Goal: Transaction & Acquisition: Purchase product/service

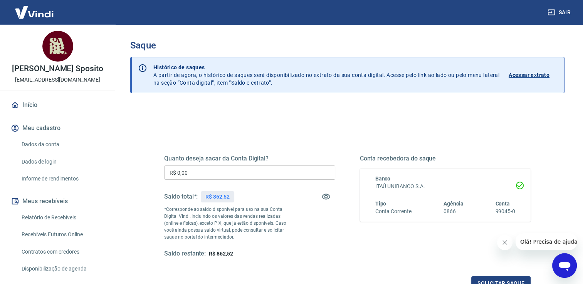
click at [230, 170] on input "R$ 0,00" at bounding box center [249, 173] width 171 height 14
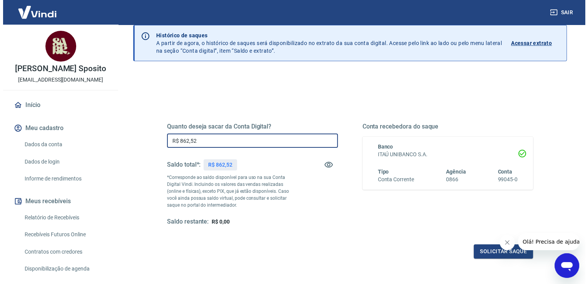
scroll to position [39, 0]
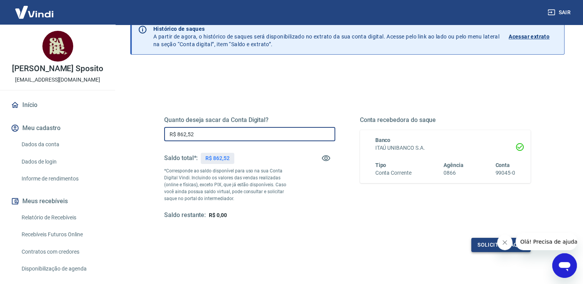
type input "R$ 862,52"
click at [489, 244] on button "Solicitar saque" at bounding box center [500, 245] width 59 height 14
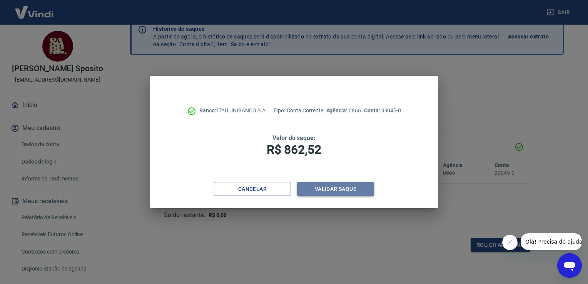
click at [345, 189] on button "Validar saque" at bounding box center [335, 189] width 77 height 14
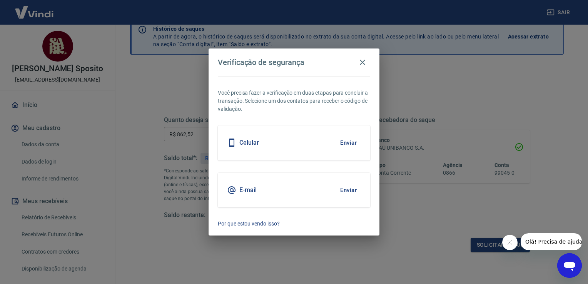
click at [348, 141] on button "Enviar" at bounding box center [348, 143] width 25 height 16
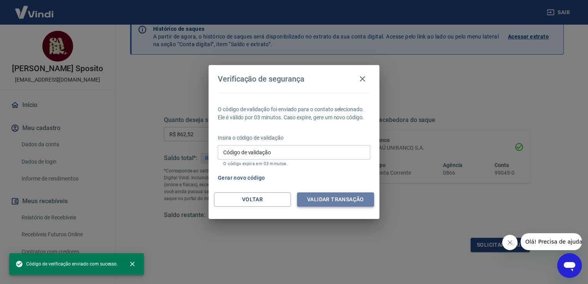
click at [330, 195] on button "Validar transação" at bounding box center [335, 200] width 77 height 14
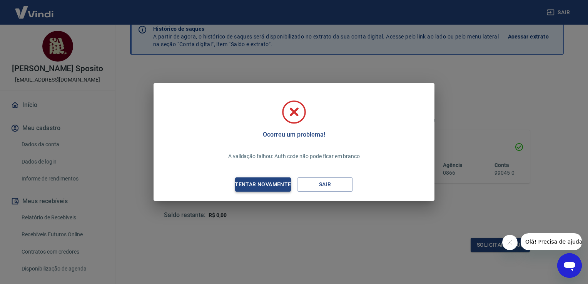
click at [271, 186] on div "Tentar novamente" at bounding box center [263, 185] width 75 height 10
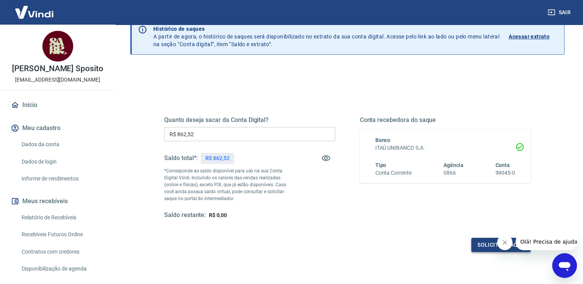
click at [484, 242] on button "Solicitar saque" at bounding box center [500, 245] width 59 height 14
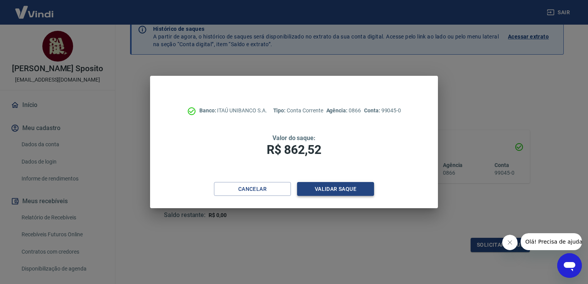
click at [338, 187] on button "Validar saque" at bounding box center [335, 189] width 77 height 14
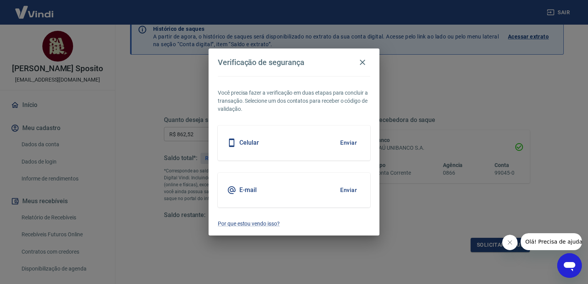
click at [351, 190] on button "Enviar" at bounding box center [348, 190] width 25 height 16
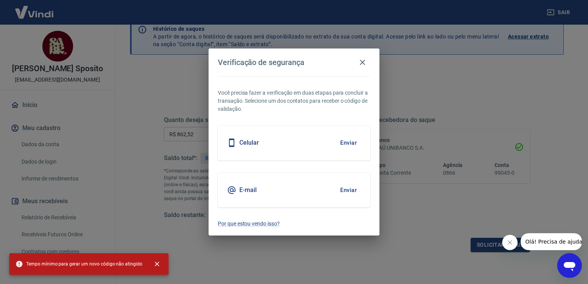
click at [556, 242] on span "Olá! Precisa de ajuda?" at bounding box center [555, 242] width 60 height 6
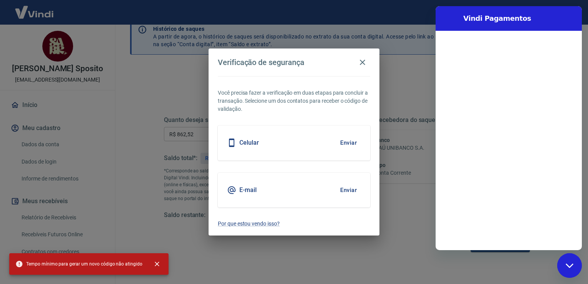
scroll to position [0, 0]
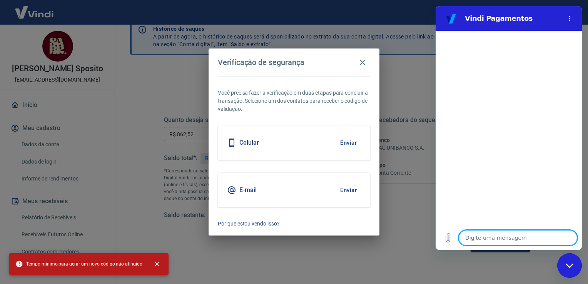
type textarea "o"
type textarea "x"
type textarea "ol"
type textarea "x"
type textarea "ola"
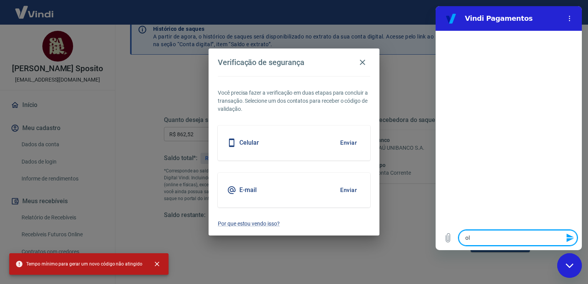
type textarea "x"
type textarea "ola"
type textarea "x"
type textarea "ola ["
type textarea "x"
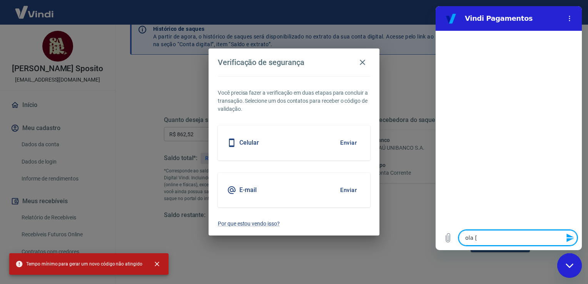
type textarea "ola"
type textarea "x"
type textarea "a"
type textarea "x"
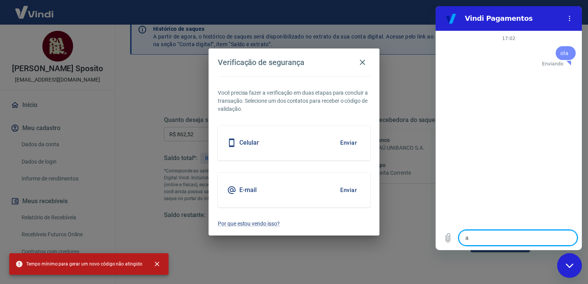
type textarea "al"
type textarea "x"
type textarea "alg"
type textarea "x"
type textarea "algu"
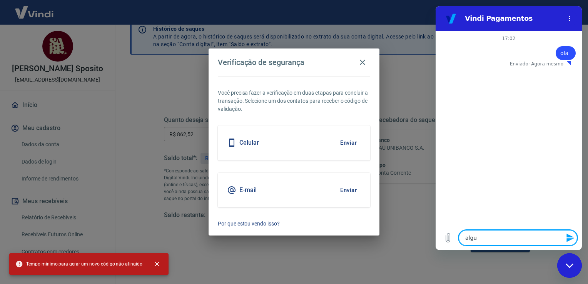
type textarea "x"
type textarea "algun"
type textarea "x"
type textarea "alguns"
type textarea "x"
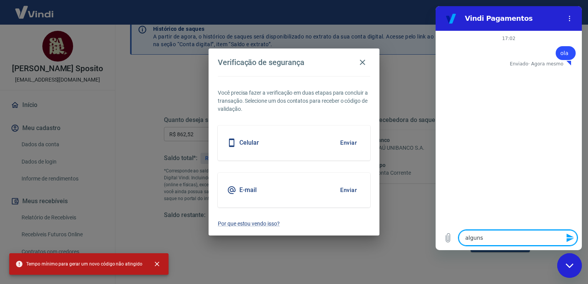
type textarea "alguns"
type textarea "x"
type textarea "alguns d"
type textarea "x"
type textarea "alguns di"
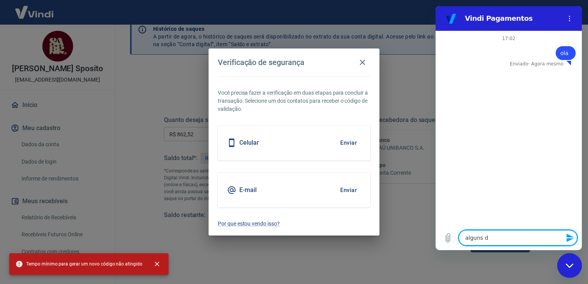
type textarea "x"
type textarea "alguns dia"
type textarea "x"
type textarea "alguns dias"
type textarea "x"
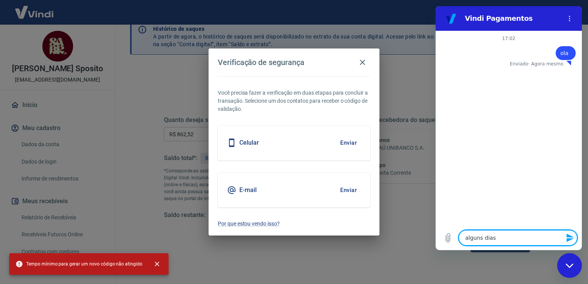
type textarea "alguns dias"
type textarea "x"
type textarea "alguns dias n"
type textarea "x"
type textarea "alguns dias nã"
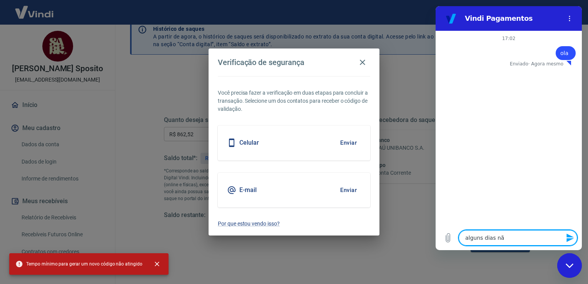
type textarea "x"
type textarea "alguns dias não"
type textarea "x"
type textarea "alguns dias não"
type textarea "x"
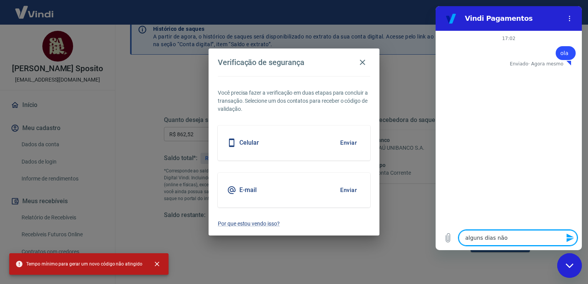
type textarea "alguns dias não c"
type textarea "x"
type textarea "alguns dias não co"
type textarea "x"
type textarea "alguns dias não con"
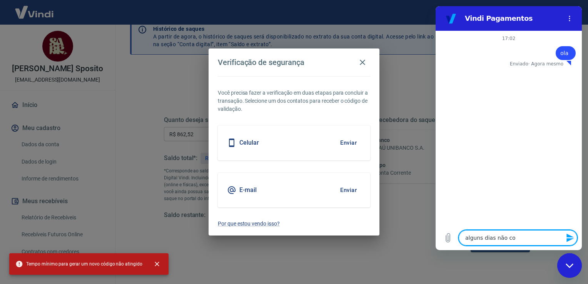
type textarea "x"
type textarea "alguns dias não cons"
type textarea "x"
type textarea "alguns dias não consi"
type textarea "x"
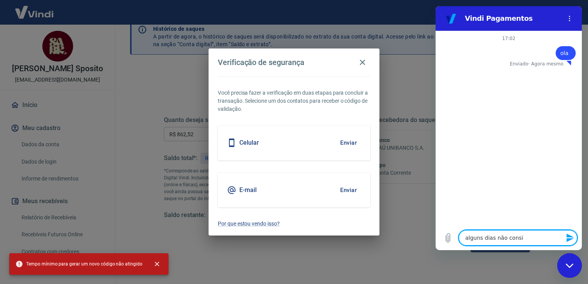
type textarea "alguns dias não consig"
type textarea "x"
type textarea "alguns dias não consigi"
type textarea "x"
type textarea "alguns dias não consigi"
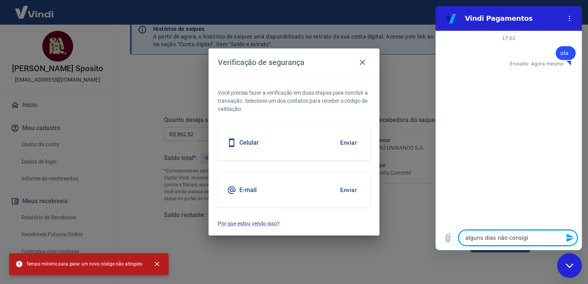
type textarea "x"
type textarea "alguns dias não consigi"
type textarea "x"
type textarea "alguns dias não consig"
type textarea "x"
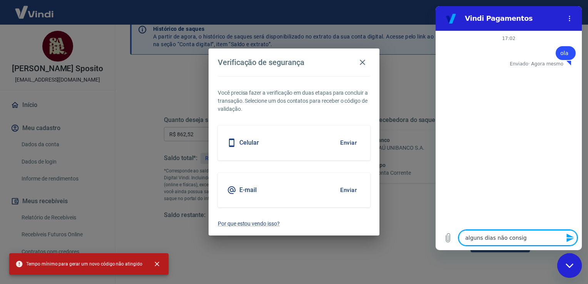
type textarea "alguns dias não consi"
type textarea "x"
type textarea "alguns dias não consig"
type textarea "x"
type textarea "alguns dias não consigo"
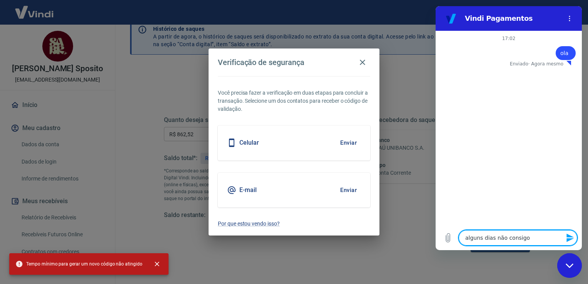
type textarea "x"
type textarea "alguns dias não consigo"
type textarea "x"
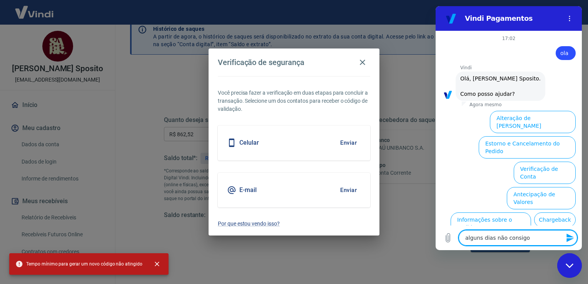
scroll to position [49, 0]
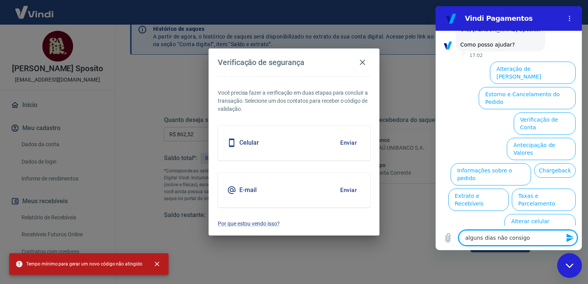
type textarea "alguns dias não consigo s"
type textarea "x"
type textarea "alguns dias não consigo sa"
type textarea "x"
type textarea "alguns dias não consigo sac"
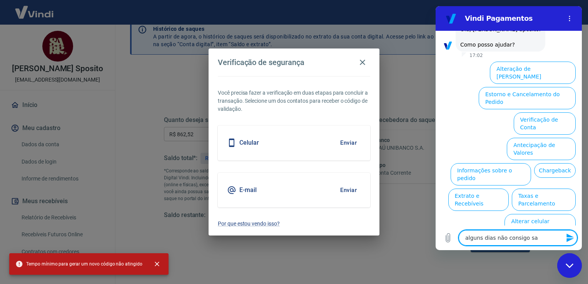
type textarea "x"
type textarea "alguns dias não consigo saca"
type textarea "x"
type textarea "alguns dias não consigo sacar"
type textarea "x"
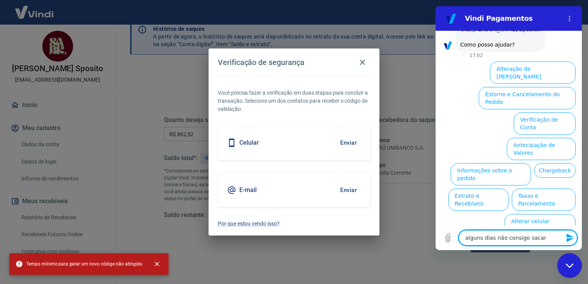
type textarea "alguns dias não consigo sacar"
type textarea "x"
type textarea "alguns dias não consigo sacar o"
type textarea "x"
type textarea "alguns dias não consigo sacar o"
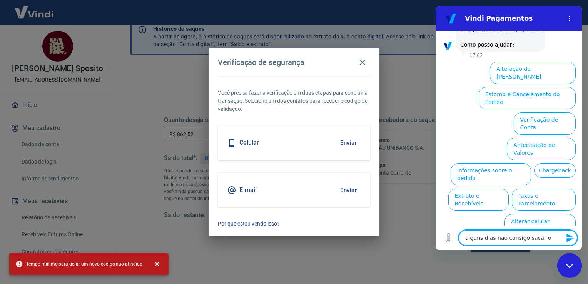
type textarea "x"
type textarea "alguns dias não consigo sacar o d"
type textarea "x"
type textarea "alguns dias não consigo sacar o di"
type textarea "x"
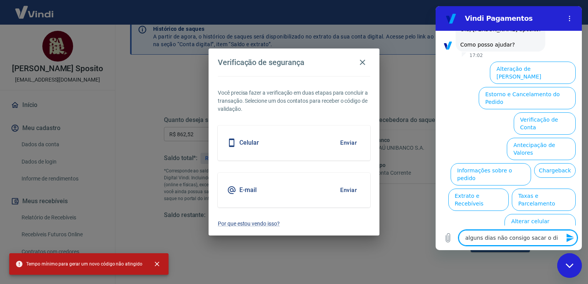
type textarea "alguns dias não consigo sacar o din"
type textarea "x"
type textarea "alguns dias não consigo sacar o dine"
type textarea "x"
type textarea "alguns dias não consigo sacar o dineh"
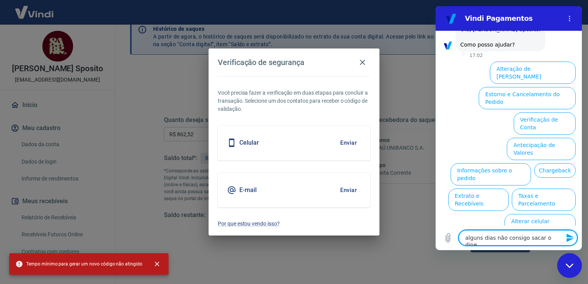
type textarea "x"
type textarea "alguns dias não consigo sacar o dinehr"
type textarea "x"
type textarea "alguns dias não consigo sacar o dinehri"
type textarea "x"
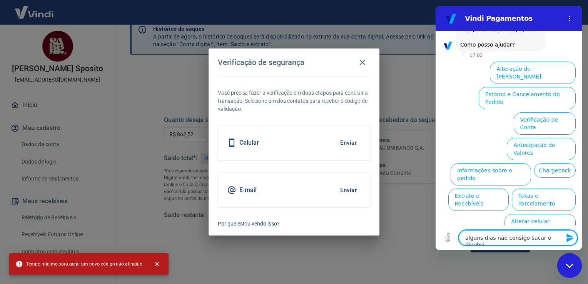
type textarea "alguns dias não consigo sacar o dinehri"
type textarea "x"
type textarea "alguns dias não consigo sacar o dinehri"
type textarea "x"
type textarea "alguns dias não consigo sacar o dinehr"
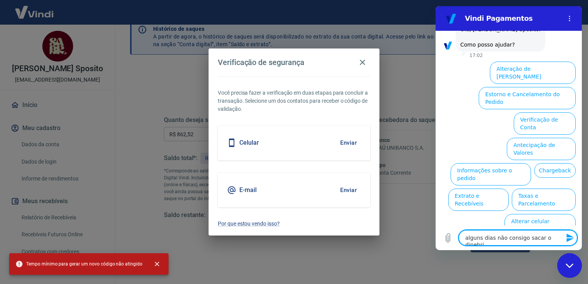
type textarea "x"
type textarea "alguns dias não consigo sacar o dineh"
type textarea "x"
type textarea "alguns dias não consigo sacar o dine"
type textarea "x"
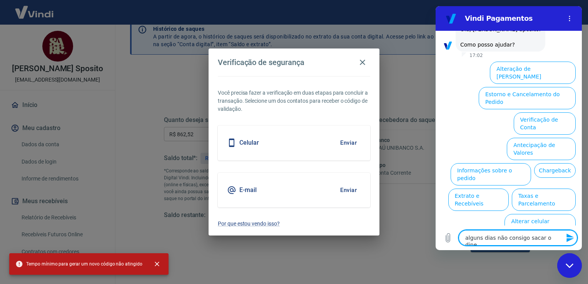
type textarea "alguns dias não consigo sacar o din"
type textarea "x"
type textarea "alguns dias não consigo sacar o dinh"
type textarea "x"
type textarea "alguns dias não consigo sacar o dinhe"
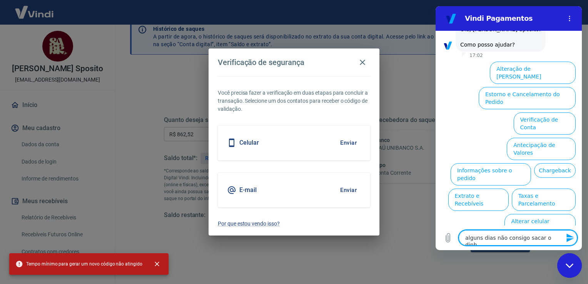
type textarea "x"
type textarea "alguns dias não consigo sacar o dinhei"
type textarea "x"
type textarea "alguns dias não consigo sacar o dinheir"
type textarea "x"
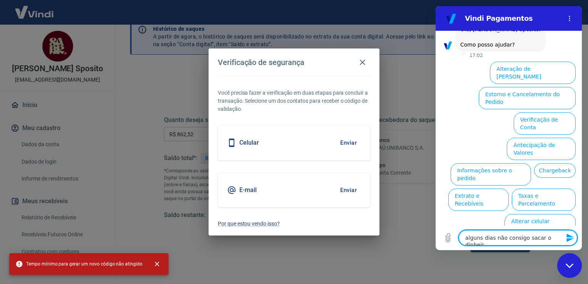
type textarea "alguns dias não consigo sacar o dinheiro"
type textarea "x"
type textarea "alguns dias não consigo sacar o dinheiro"
type textarea "x"
type textarea "alguns dias não consigo sacar o dinheiro d"
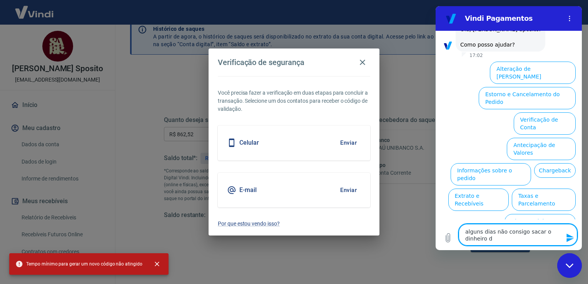
type textarea "x"
type textarea "alguns dias não consigo sacar o dinheiro da"
type textarea "x"
type textarea "alguns dias não consigo sacar o dinheiro da"
type textarea "x"
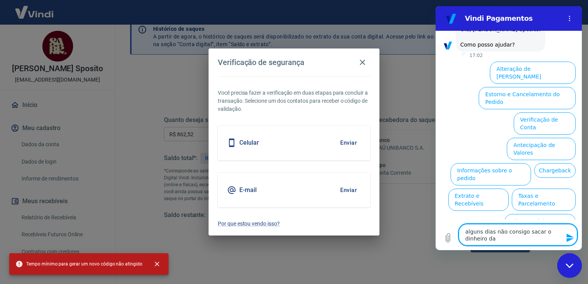
type textarea "alguns dias não consigo sacar o dinheiro da m"
type textarea "x"
type textarea "alguns dias não consigo sacar o dinheiro da mi"
type textarea "x"
type textarea "alguns dias não consigo sacar o dinheiro da min"
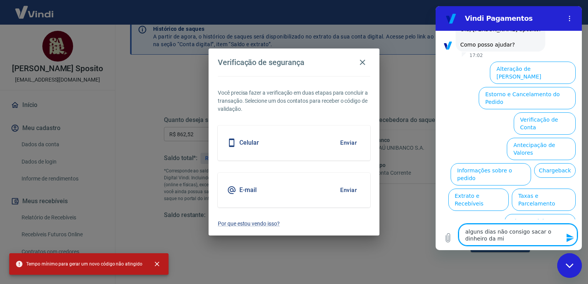
type textarea "x"
type textarea "alguns dias não consigo sacar o dinheiro da minh"
type textarea "x"
type textarea "alguns dias não consigo sacar o dinheiro da minha"
type textarea "x"
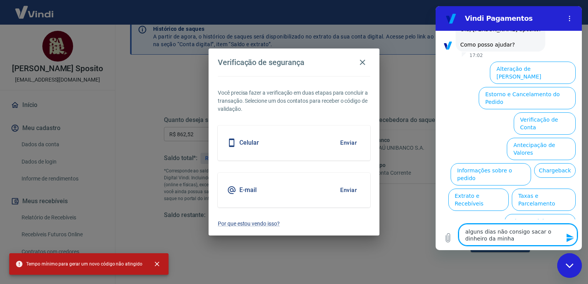
type textarea "alguns dias não consigo sacar o dinheiro da minha"
type textarea "x"
type textarea "alguns dias não consigo sacar o dinheiro da minha c"
type textarea "x"
type textarea "alguns dias não consigo sacar o dinheiro da minha co"
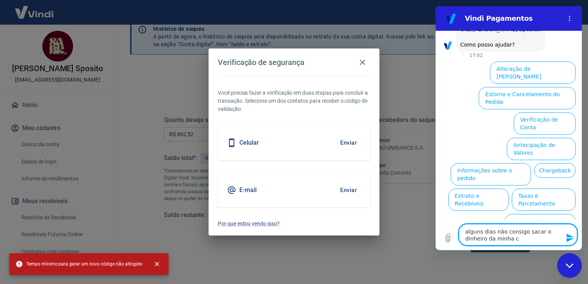
type textarea "x"
type textarea "alguns dias não consigo sacar o dinheiro da minha con"
type textarea "x"
type textarea "alguns dias não consigo sacar o dinheiro da minha cont"
type textarea "x"
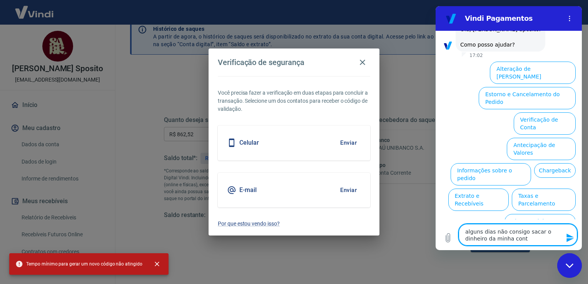
type textarea "alguns dias não consigo sacar o dinheiro da minha conta"
type textarea "x"
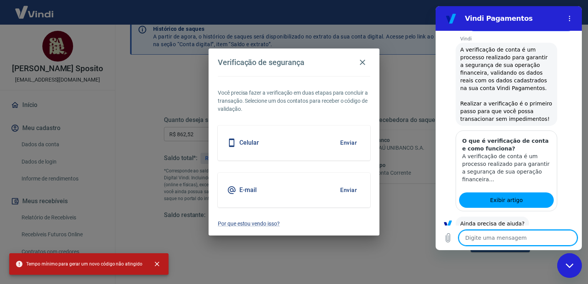
scroll to position [134, 0]
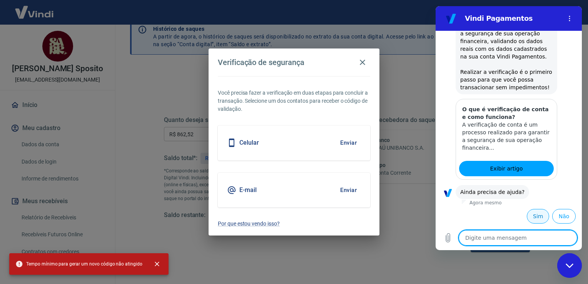
click at [533, 217] on button "Sim" at bounding box center [538, 216] width 22 height 15
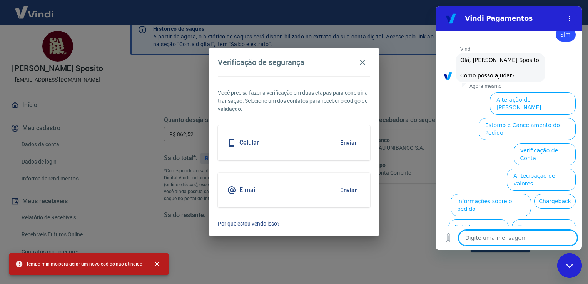
scroll to position [342, 0]
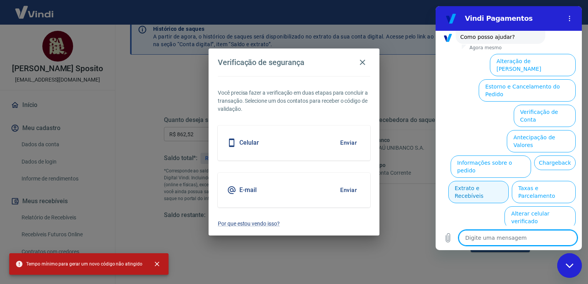
click at [509, 181] on button "Extrato e Recebíveis" at bounding box center [479, 192] width 60 height 22
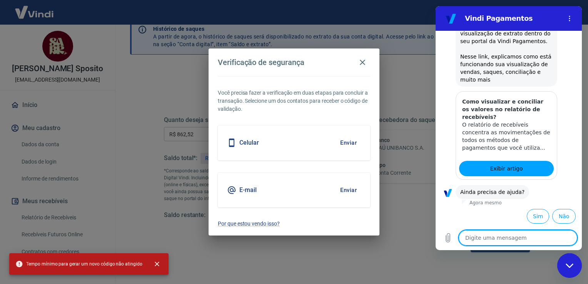
scroll to position [412, 0]
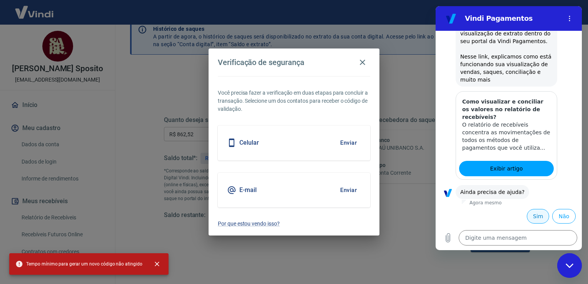
click at [540, 215] on button "Sim" at bounding box center [538, 216] width 22 height 15
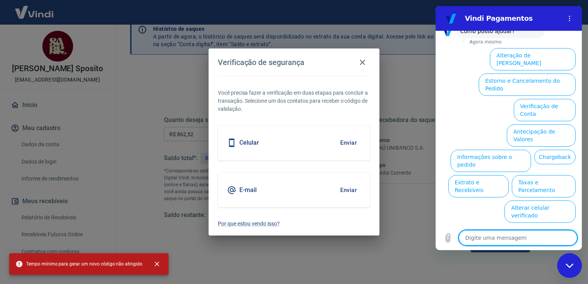
scroll to position [619, 0]
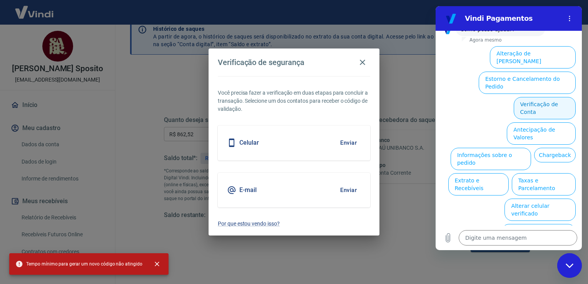
click at [551, 109] on button "Verificação de Conta" at bounding box center [545, 108] width 62 height 22
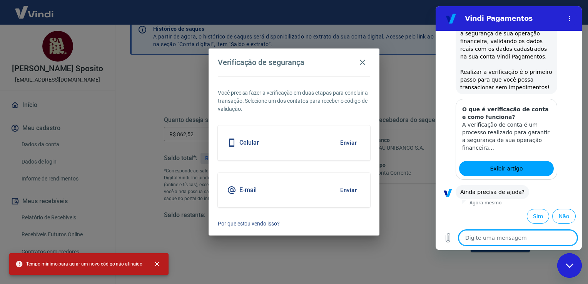
scroll to position [696, 0]
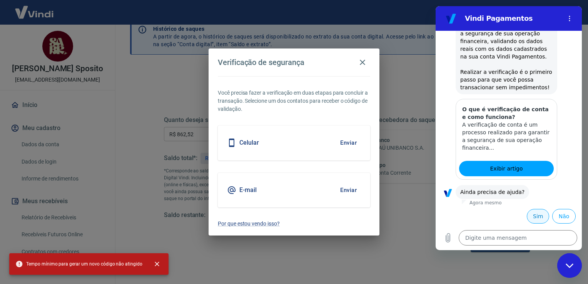
click at [535, 216] on button "Sim" at bounding box center [538, 216] width 22 height 15
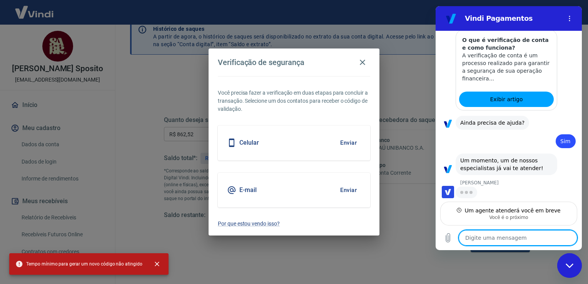
scroll to position [766, 0]
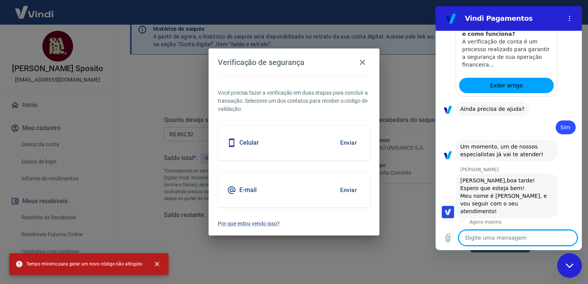
type textarea "x"
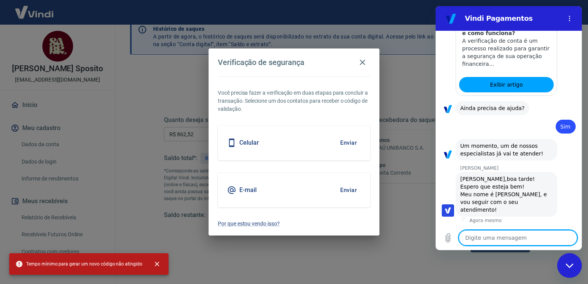
click at [511, 237] on textarea at bounding box center [518, 237] width 119 height 15
type textarea "O"
type textarea "x"
type textarea "Oi"
type textarea "x"
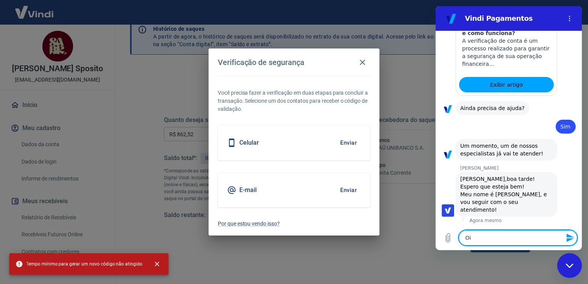
type textarea "Oi"
type textarea "x"
type textarea "Oi N"
type textarea "x"
type textarea "Oi Na"
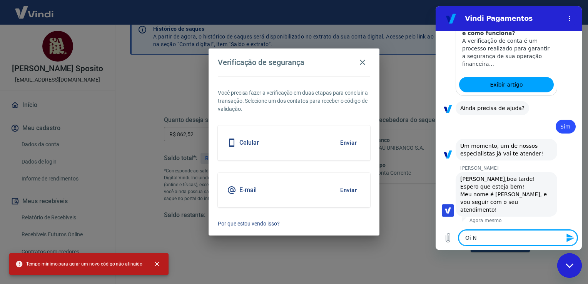
type textarea "x"
type textarea "Oi Nan"
type textarea "x"
type textarea "Oi Nani"
type textarea "x"
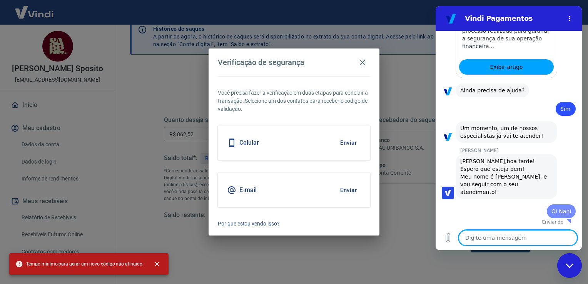
type textarea "x"
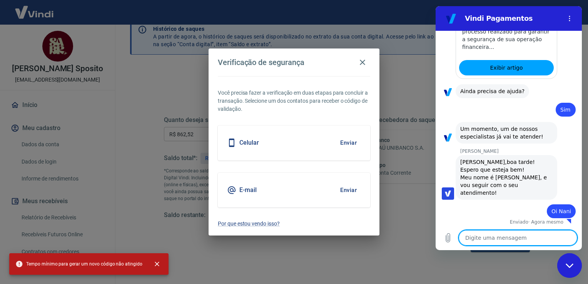
scroll to position [791, 0]
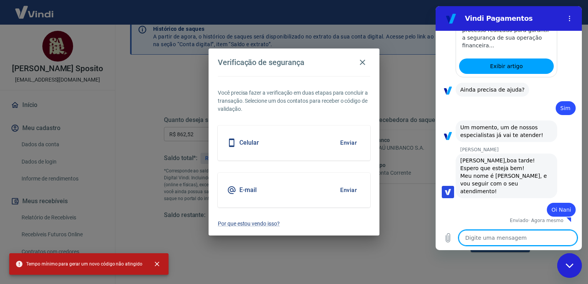
type textarea "B"
type textarea "x"
type textarea "Bo"
type textarea "x"
type textarea "Boa"
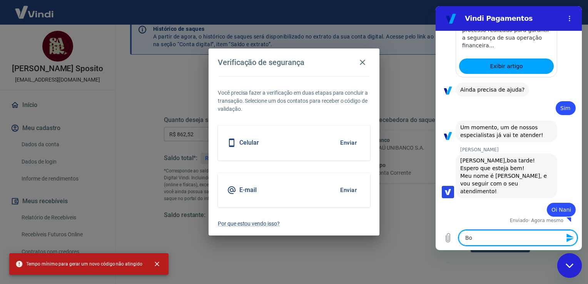
type textarea "x"
type textarea "Boa"
type textarea "x"
type textarea "Boa t"
type textarea "x"
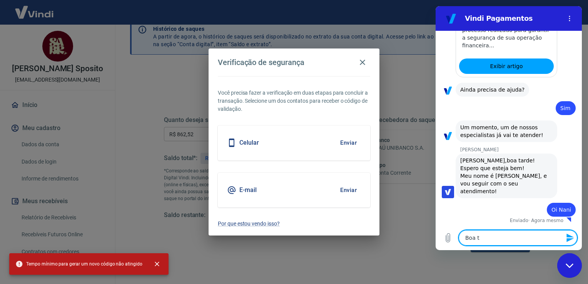
type textarea "Boa ta"
type textarea "x"
type textarea "Boa tar"
type textarea "x"
type textarea "Boa tard"
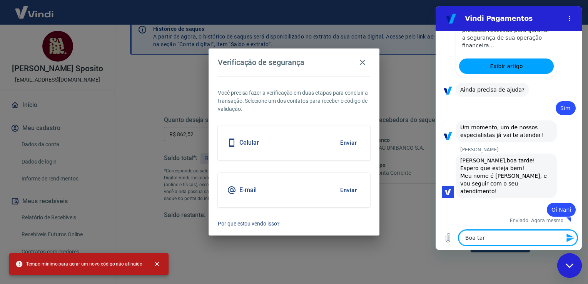
type textarea "x"
type textarea "Boa tarde"
type textarea "x"
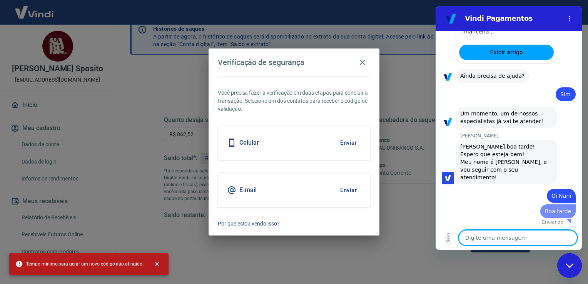
type textarea "x"
type textarea "n"
type textarea "x"
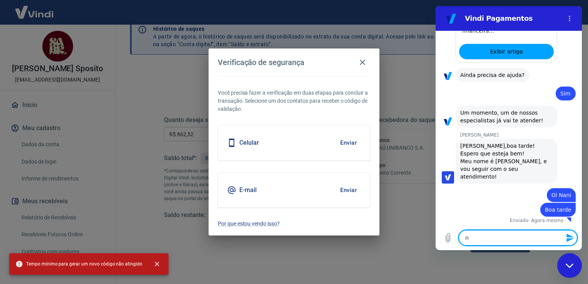
type textarea "nã"
type textarea "x"
type textarea "não"
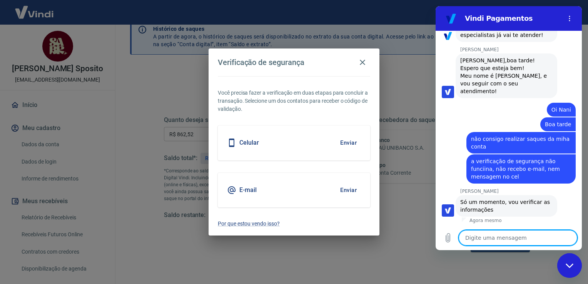
scroll to position [892, 0]
click at [504, 238] on textarea at bounding box center [518, 237] width 119 height 15
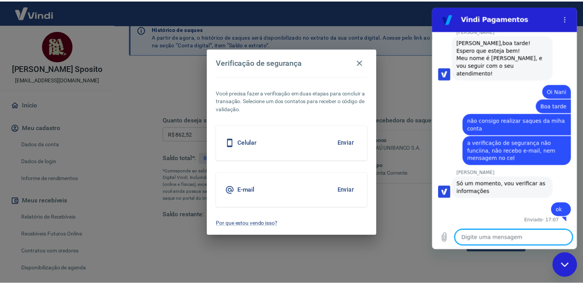
scroll to position [910, 0]
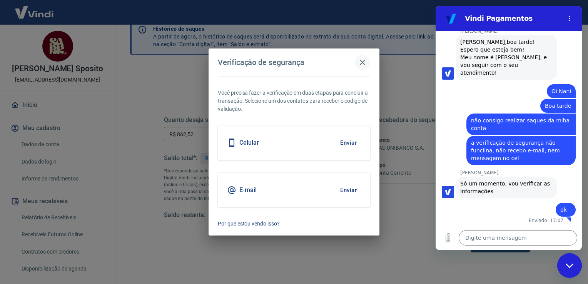
click at [362, 64] on icon "button" at bounding box center [362, 62] width 5 height 5
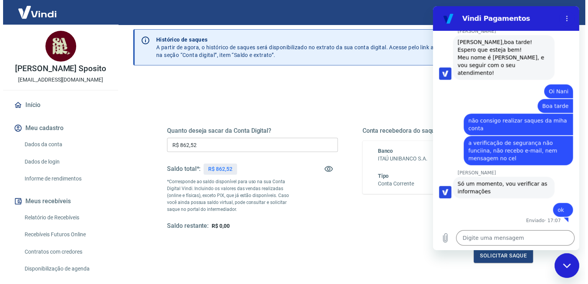
scroll to position [0, 0]
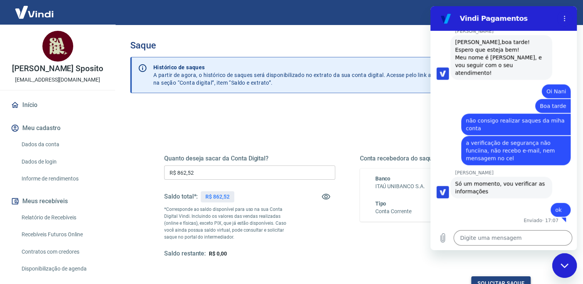
click at [508, 282] on button "Solicitar saque" at bounding box center [500, 284] width 59 height 14
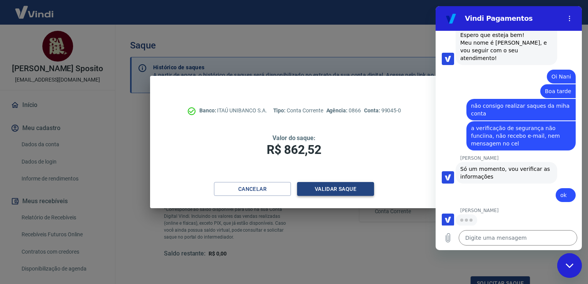
scroll to position [925, 0]
click at [335, 187] on button "Validar saque" at bounding box center [335, 189] width 77 height 14
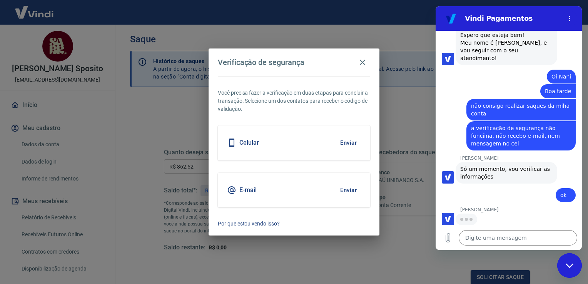
scroll to position [925, 0]
click at [344, 142] on button "Enviar" at bounding box center [348, 143] width 25 height 16
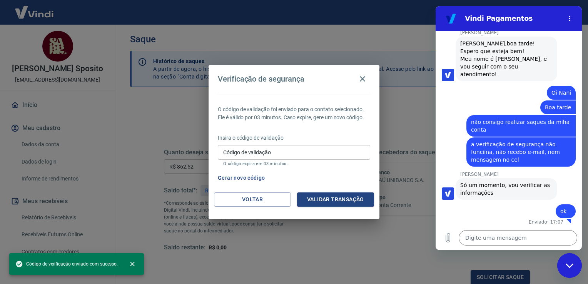
scroll to position [910, 0]
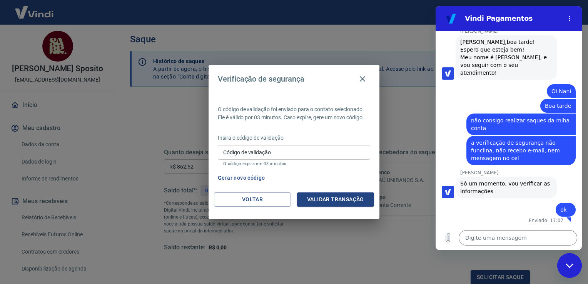
click at [317, 153] on input "Código de validação" at bounding box center [294, 152] width 153 height 14
click at [330, 198] on button "Validar transação" at bounding box center [335, 200] width 77 height 14
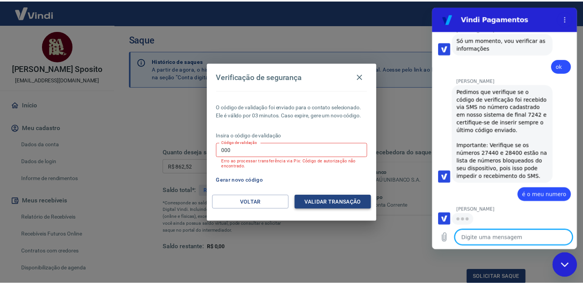
scroll to position [1053, 0]
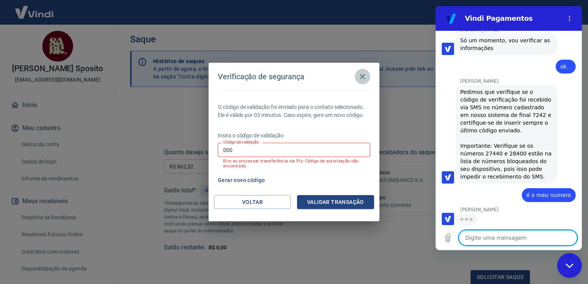
click at [364, 75] on icon "button" at bounding box center [362, 76] width 5 height 5
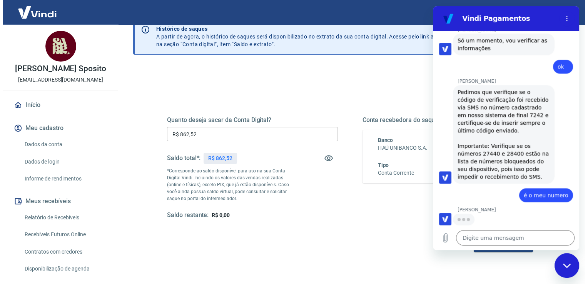
scroll to position [0, 0]
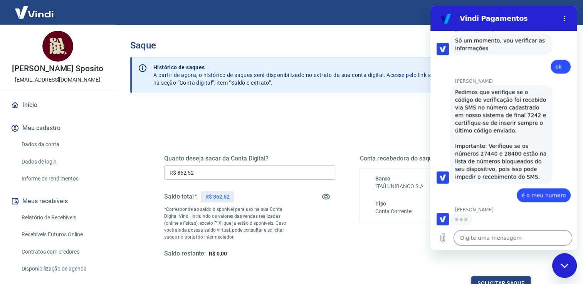
click at [515, 280] on button "Solicitar saque" at bounding box center [500, 284] width 59 height 14
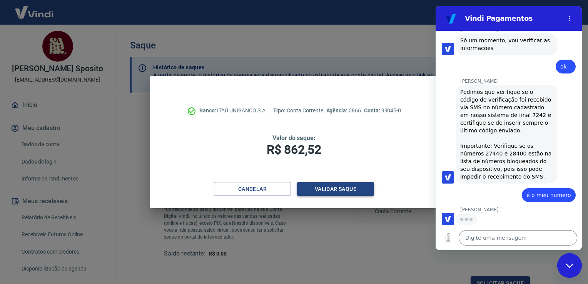
click at [337, 188] on button "Validar saque" at bounding box center [335, 189] width 77 height 14
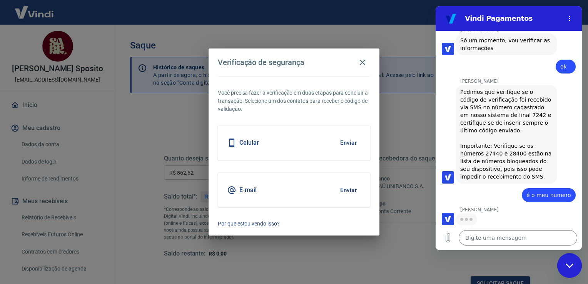
scroll to position [6, 0]
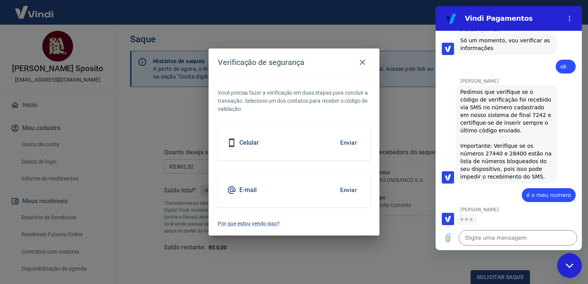
click at [344, 142] on button "Enviar" at bounding box center [348, 143] width 25 height 16
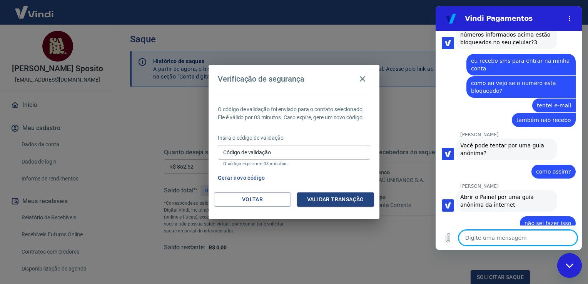
scroll to position [1260, 0]
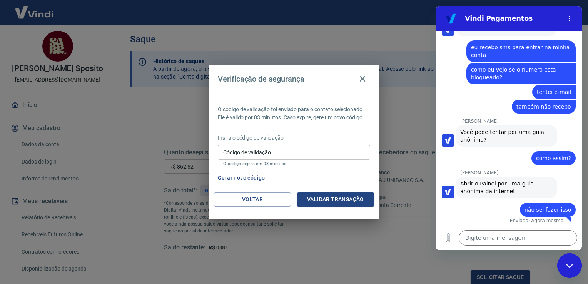
drag, startPoint x: 521, startPoint y: 78, endPoint x: 467, endPoint y: 79, distance: 53.5
click at [451, 71] on div "diz: como eu vejo se o numero esta bloqueado?" at bounding box center [506, 73] width 140 height 22
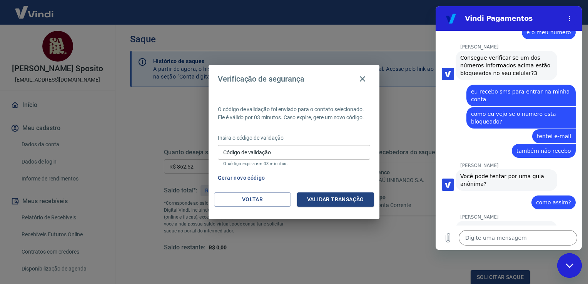
scroll to position [1160, 0]
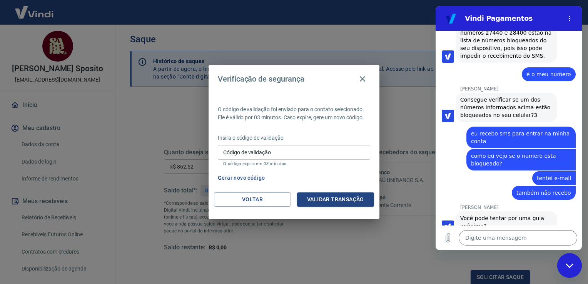
drag, startPoint x: 522, startPoint y: 153, endPoint x: 459, endPoint y: 174, distance: 66.4
click at [459, 171] on div "diz: como eu vejo se o numero esta bloqueado?" at bounding box center [506, 159] width 140 height 22
drag, startPoint x: 510, startPoint y: 178, endPoint x: 477, endPoint y: 193, distance: 35.7
click at [456, 185] on div "diz: tentei e-mail" at bounding box center [506, 178] width 140 height 15
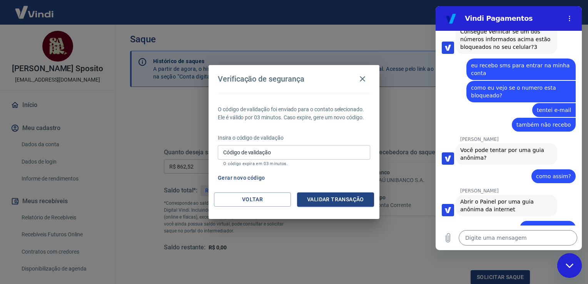
scroll to position [1275, 0]
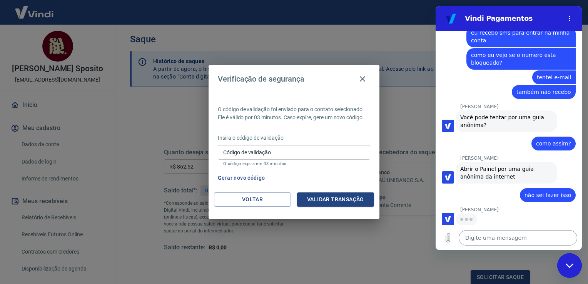
click at [500, 235] on textarea at bounding box center [518, 237] width 119 height 15
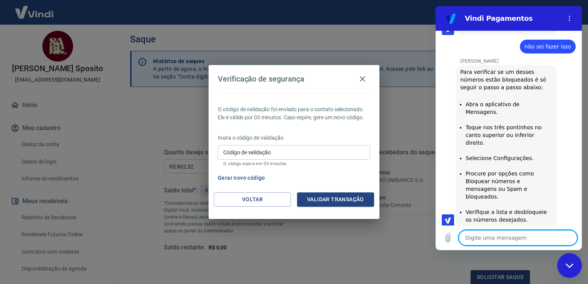
scroll to position [1411, 0]
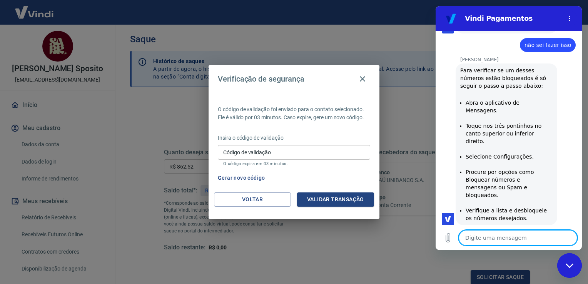
click at [505, 241] on textarea at bounding box center [518, 237] width 119 height 15
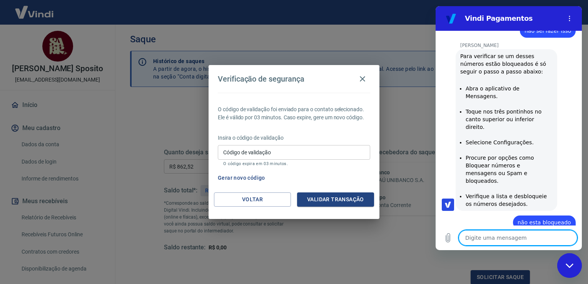
scroll to position [1444, 0]
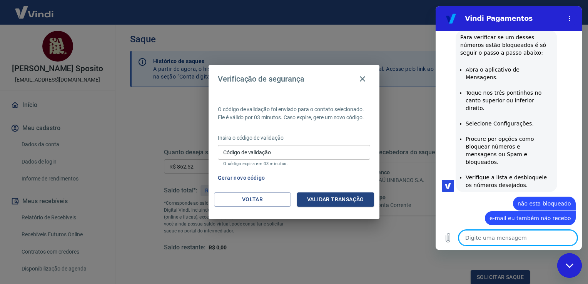
click at [492, 234] on textarea at bounding box center [518, 237] width 119 height 15
drag, startPoint x: 492, startPoint y: 234, endPoint x: 508, endPoint y: 239, distance: 17.0
click at [508, 239] on textarea at bounding box center [518, 237] width 119 height 15
click at [508, 236] on textarea at bounding box center [518, 237] width 119 height 15
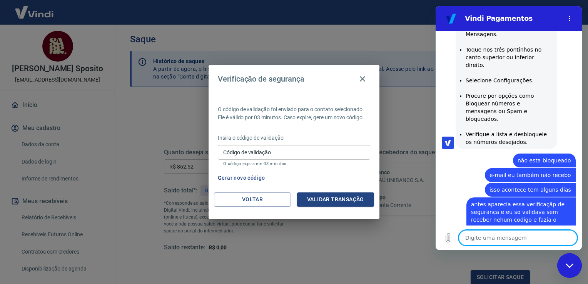
scroll to position [1488, 0]
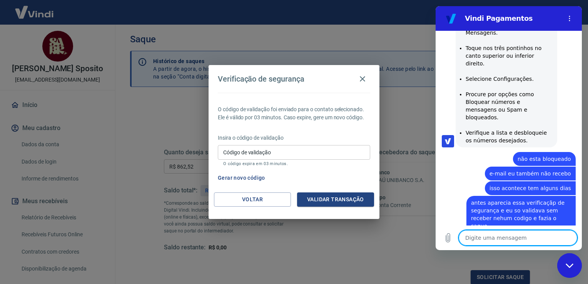
click at [511, 233] on textarea at bounding box center [518, 237] width 119 height 15
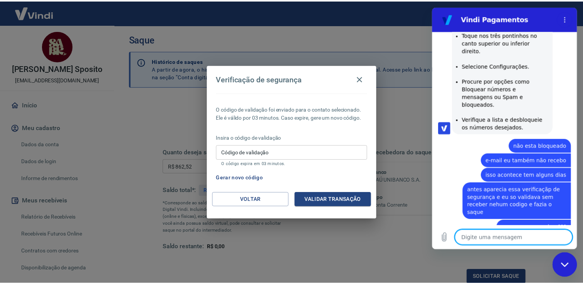
scroll to position [1503, 0]
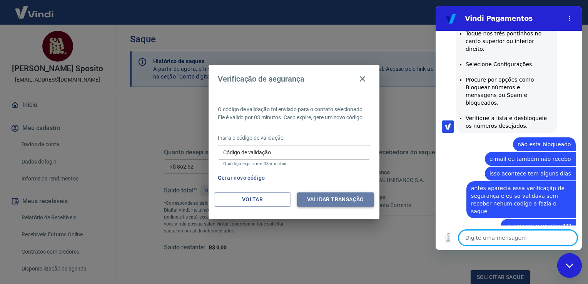
click at [324, 198] on button "Validar transação" at bounding box center [335, 200] width 77 height 14
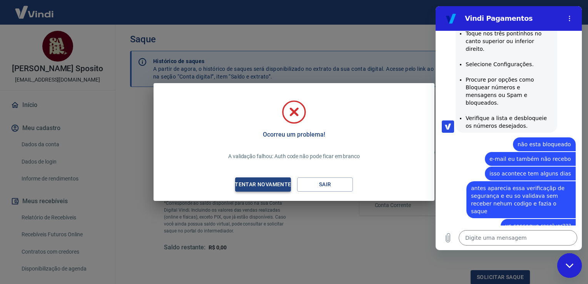
click at [268, 181] on div "Tentar novamente" at bounding box center [263, 185] width 75 height 10
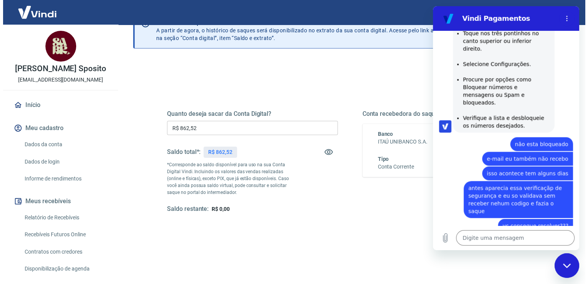
scroll to position [6, 0]
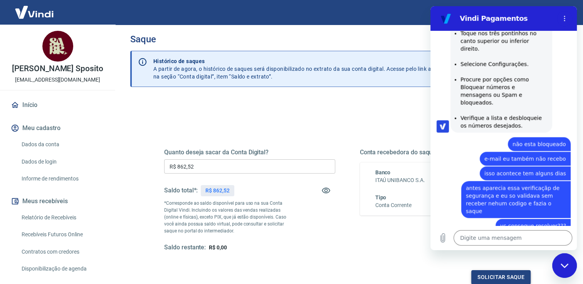
click at [499, 274] on button "Solicitar saque" at bounding box center [500, 277] width 59 height 14
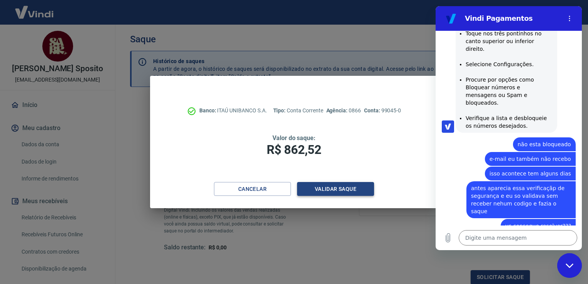
click at [334, 186] on button "Validar saque" at bounding box center [335, 189] width 77 height 14
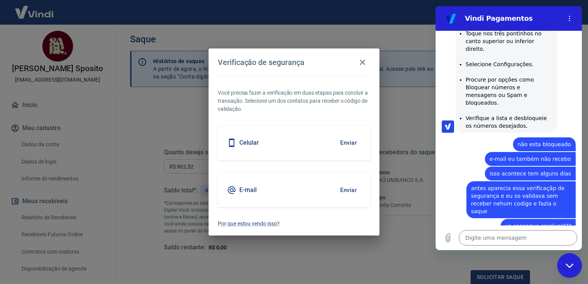
click at [353, 142] on button "Enviar" at bounding box center [348, 143] width 25 height 16
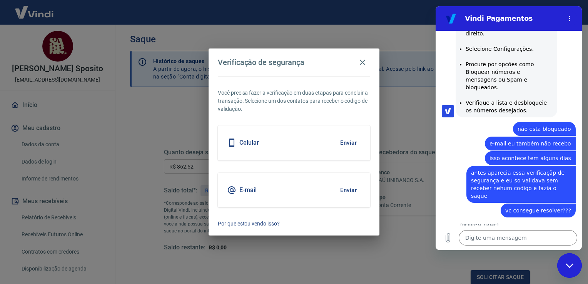
scroll to position [1518, 0]
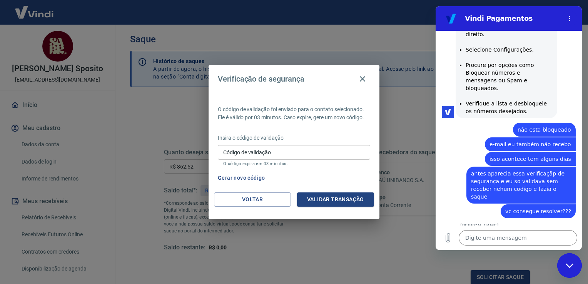
click at [326, 154] on input "Código de validação" at bounding box center [294, 152] width 153 height 14
click at [333, 200] on button "Validar transação" at bounding box center [335, 200] width 77 height 14
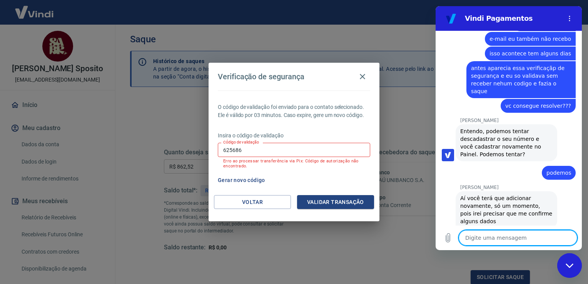
scroll to position [1623, 0]
click at [516, 236] on textarea at bounding box center [518, 237] width 119 height 15
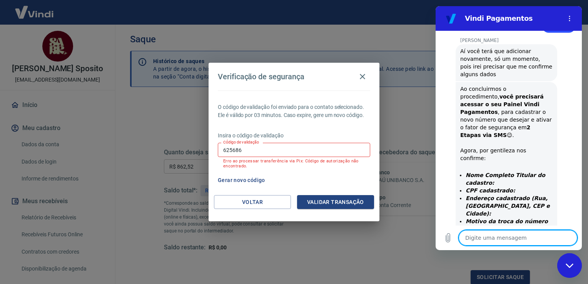
scroll to position [1787, 0]
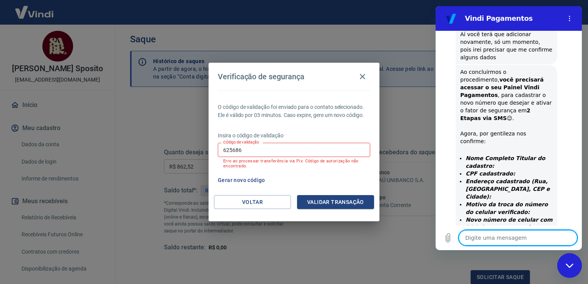
click at [509, 234] on textarea at bounding box center [518, 237] width 119 height 15
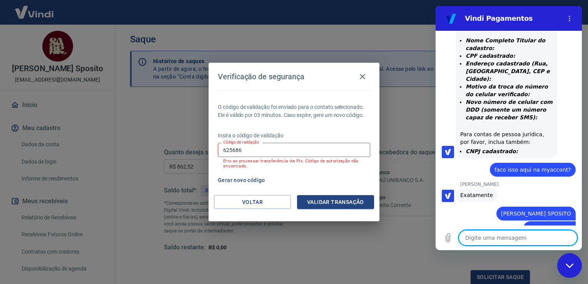
scroll to position [1944, 0]
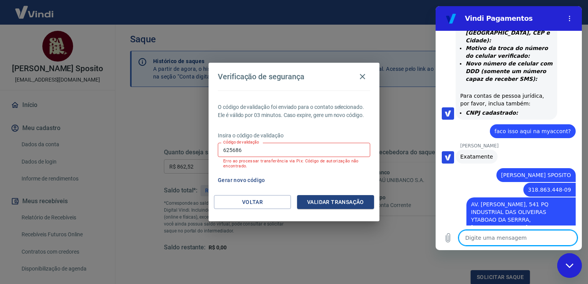
click at [511, 238] on textarea at bounding box center [518, 237] width 119 height 15
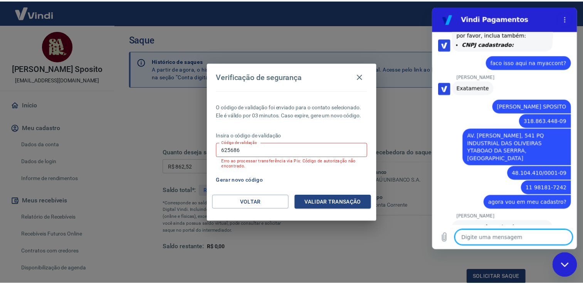
scroll to position [2015, 0]
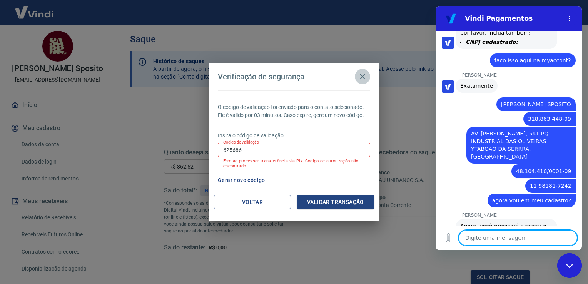
click at [363, 75] on icon "button" at bounding box center [362, 76] width 9 height 9
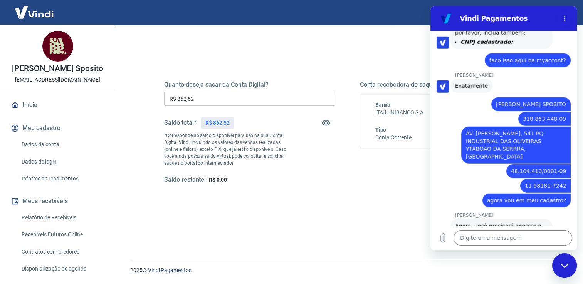
scroll to position [83, 0]
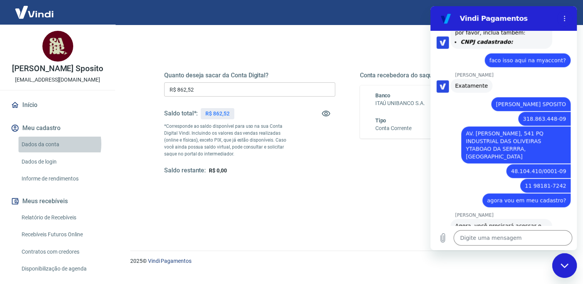
click at [49, 152] on link "Dados da conta" at bounding box center [61, 145] width 87 height 16
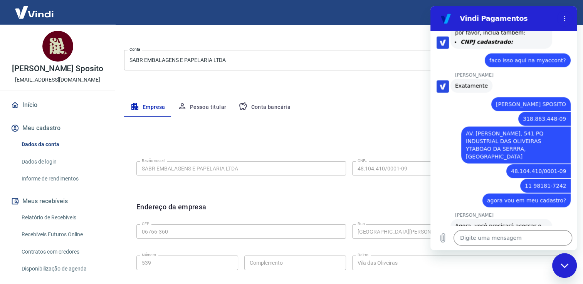
scroll to position [78, 0]
click at [217, 108] on button "Pessoa titular" at bounding box center [201, 108] width 61 height 18
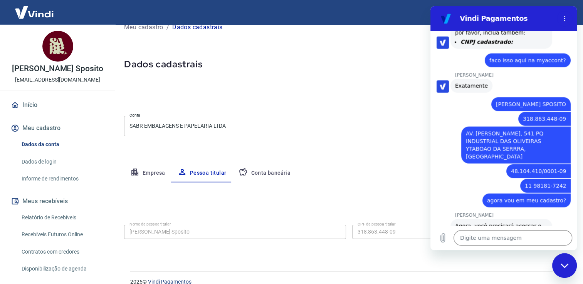
scroll to position [23, 0]
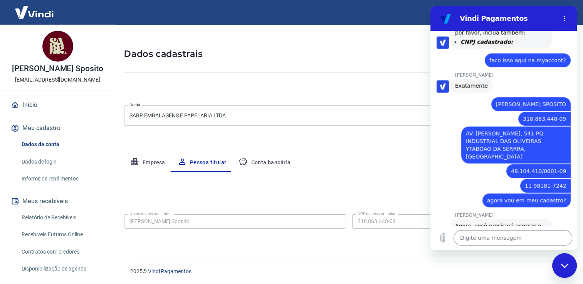
click at [498, 235] on textarea at bounding box center [512, 237] width 119 height 15
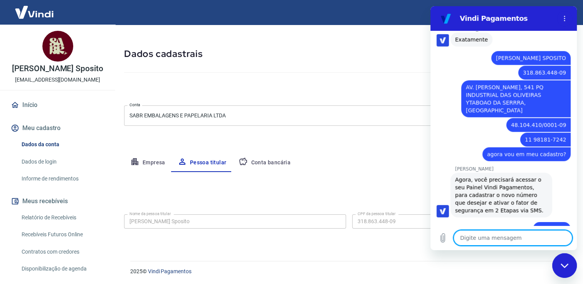
scroll to position [2062, 0]
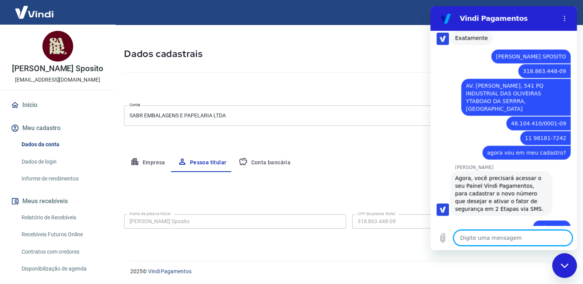
click at [50, 49] on img at bounding box center [57, 46] width 31 height 31
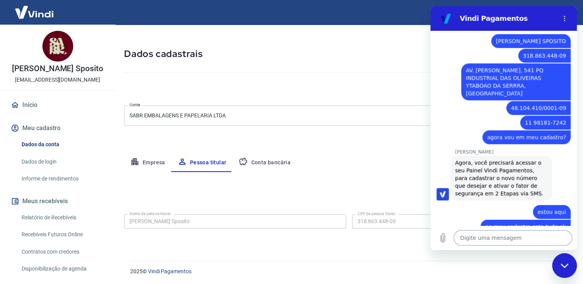
scroll to position [2077, 0]
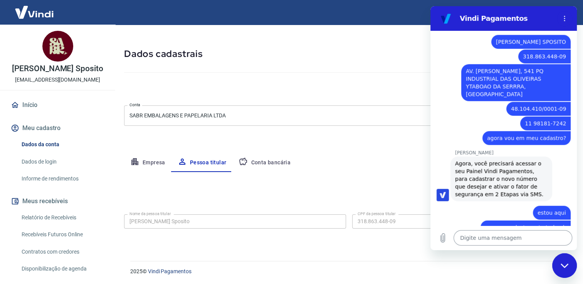
click at [475, 240] on textarea at bounding box center [512, 237] width 119 height 15
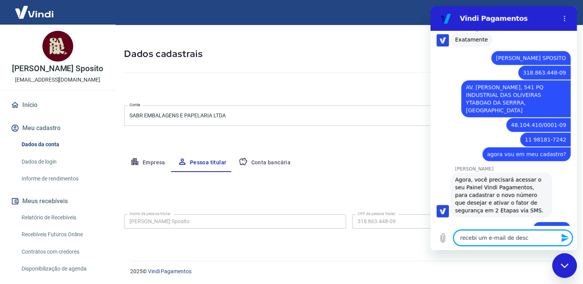
scroll to position [2062, 0]
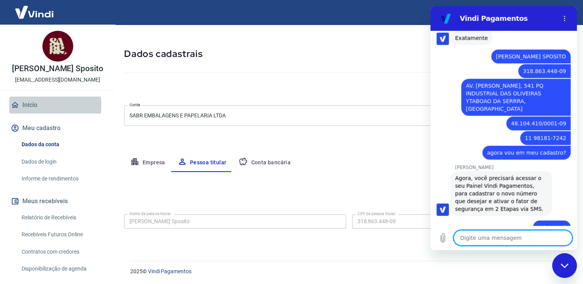
click at [28, 114] on link "Início" at bounding box center [57, 105] width 97 height 17
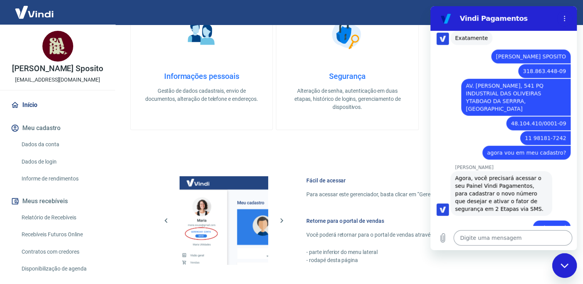
scroll to position [323, 0]
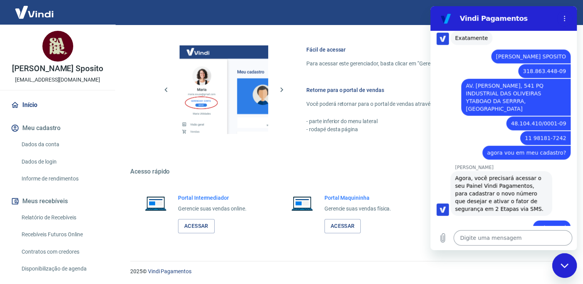
click at [485, 238] on textarea at bounding box center [512, 237] width 119 height 15
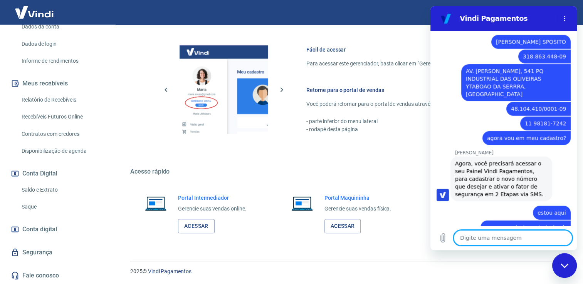
scroll to position [125, 0]
click at [40, 253] on link "Segurança" at bounding box center [57, 252] width 97 height 17
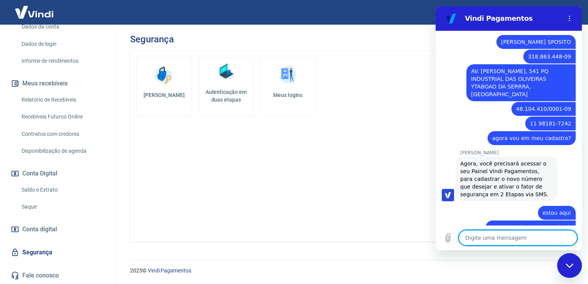
click at [514, 239] on textarea at bounding box center [518, 237] width 119 height 15
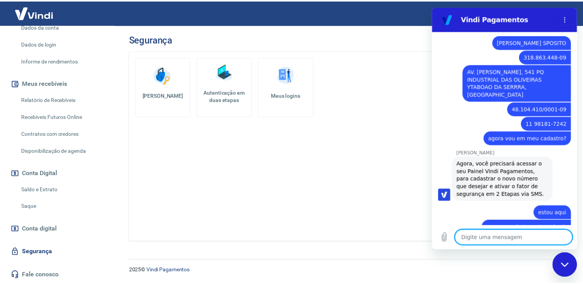
scroll to position [2092, 0]
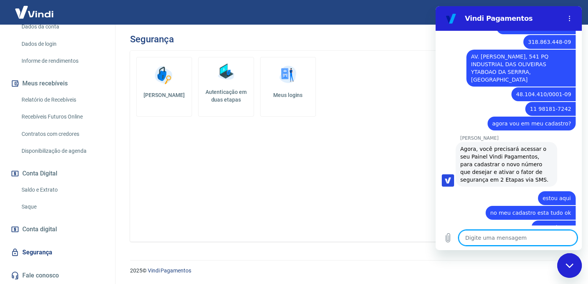
click at [225, 70] on img at bounding box center [226, 71] width 23 height 23
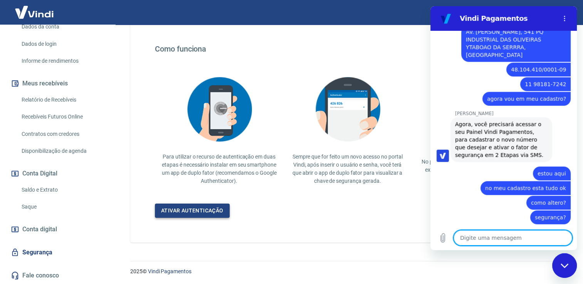
scroll to position [2118, 0]
